Goal: Find specific page/section: Find specific page/section

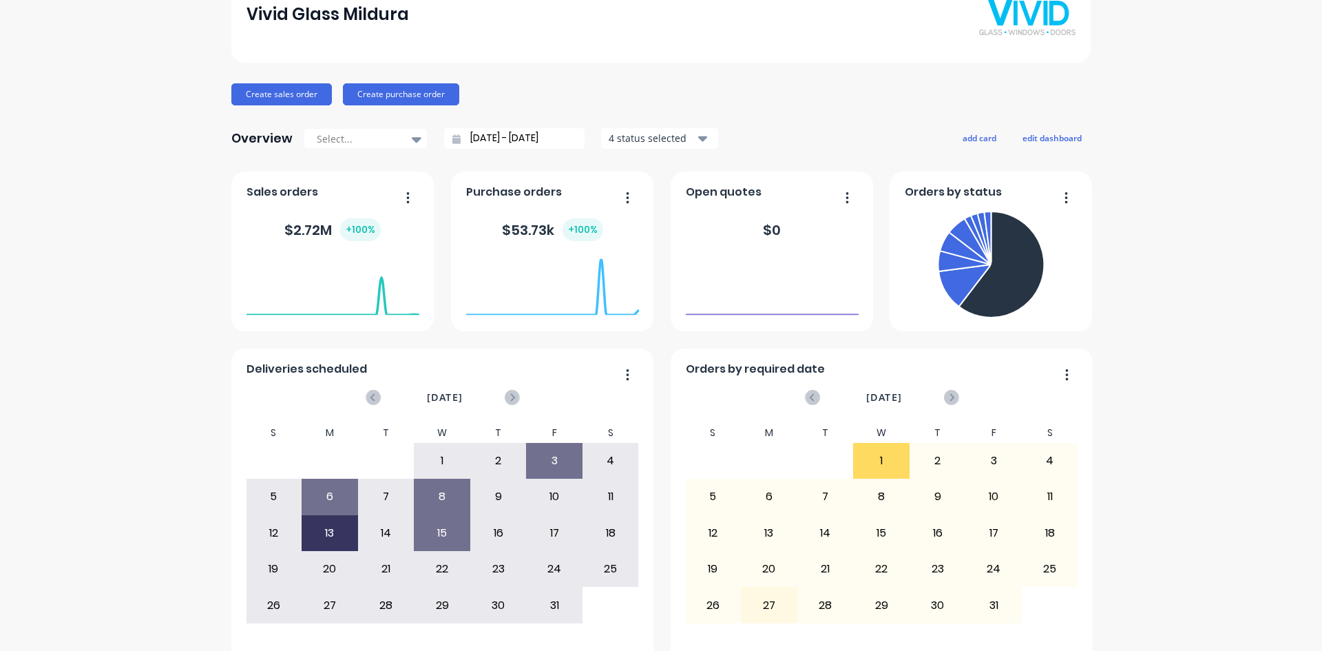
scroll to position [68, 0]
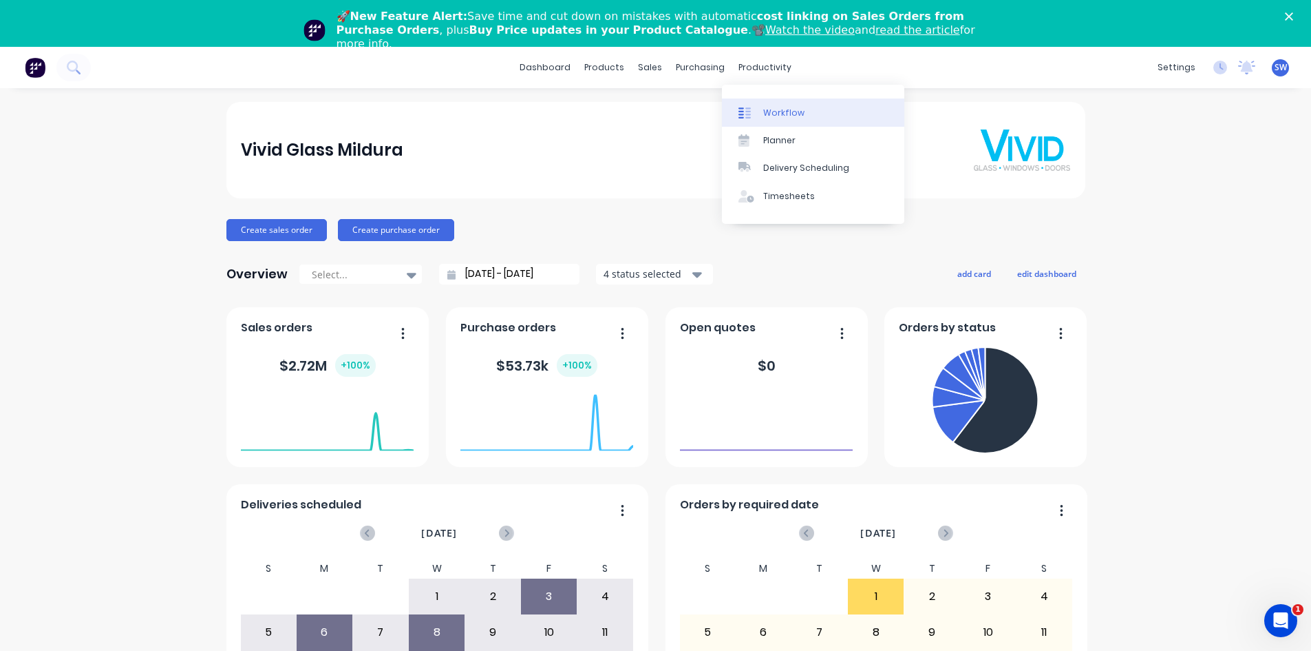
click at [787, 114] on div "Workflow" at bounding box center [783, 113] width 41 height 12
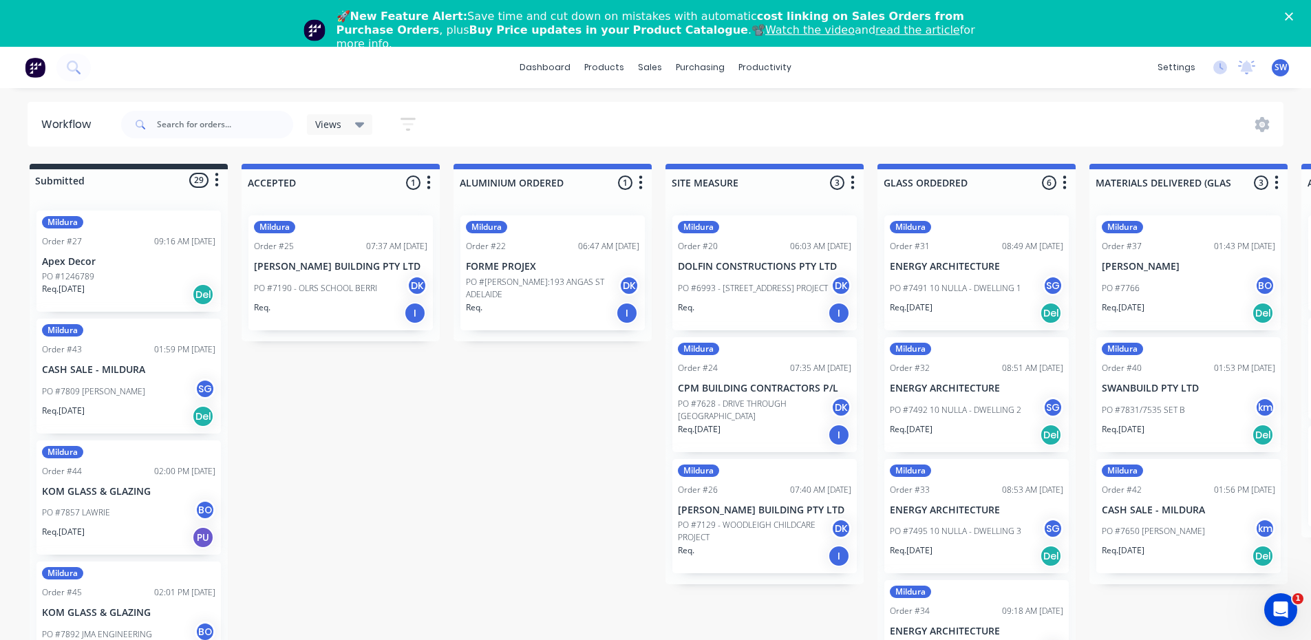
click at [639, 184] on icon "button" at bounding box center [641, 182] width 4 height 17
click at [591, 182] on div at bounding box center [553, 182] width 198 height 27
click at [229, 122] on input "text" at bounding box center [225, 125] width 136 height 28
click at [182, 124] on input "text" at bounding box center [225, 125] width 136 height 28
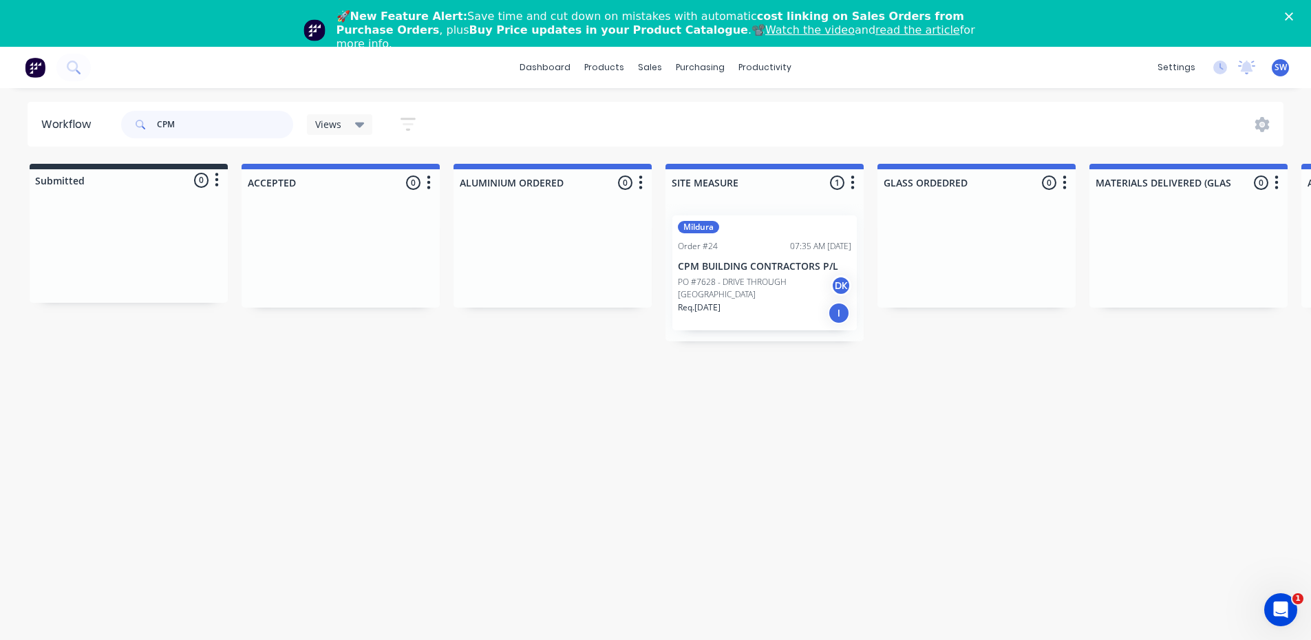
click at [211, 125] on input "CPM" at bounding box center [225, 125] width 136 height 28
type input "C"
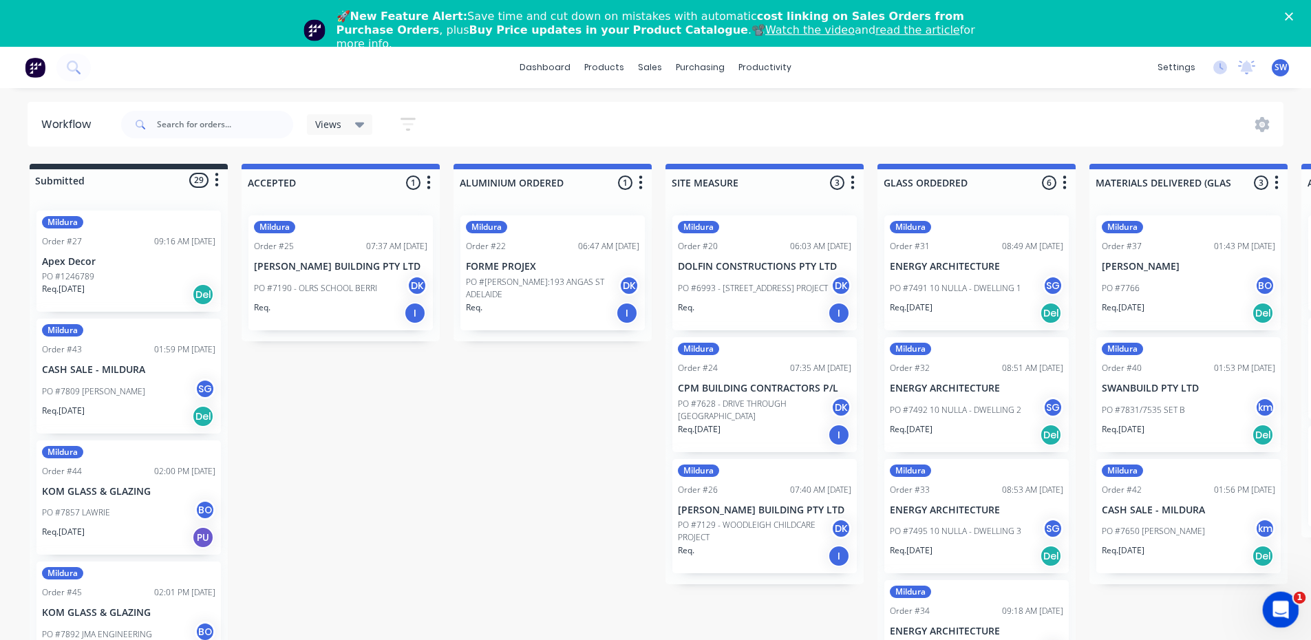
click at [1285, 611] on icon "Open Intercom Messenger" at bounding box center [1279, 608] width 23 height 23
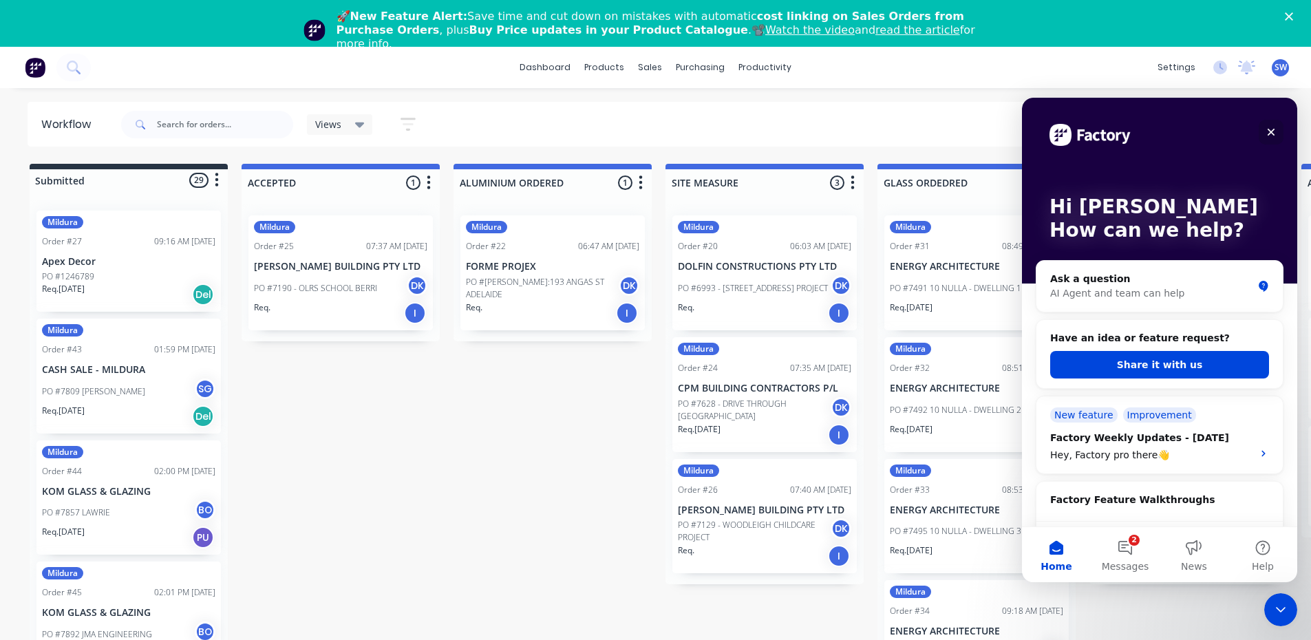
click at [1271, 130] on icon "Close" at bounding box center [1271, 132] width 11 height 11
